Goal: Information Seeking & Learning: Compare options

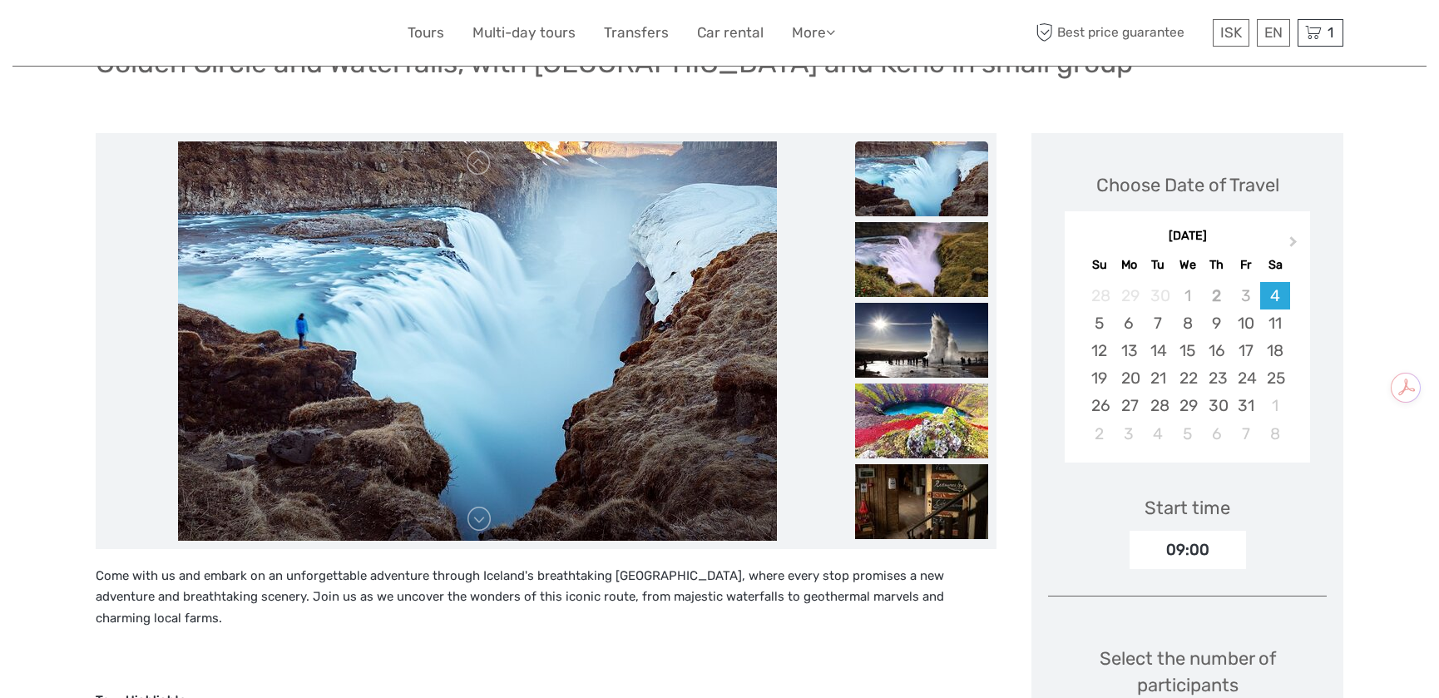
scroll to position [453, 0]
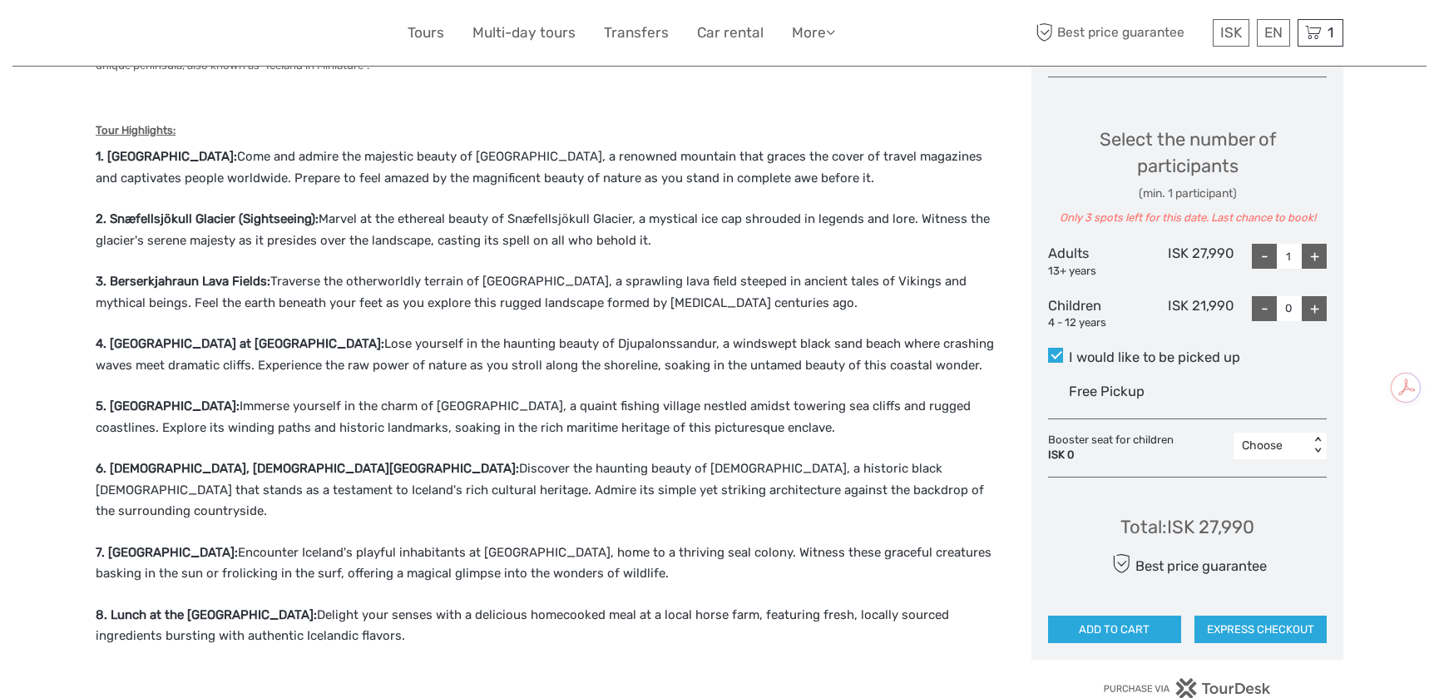
scroll to position [529, 0]
